Goal: Information Seeking & Learning: Learn about a topic

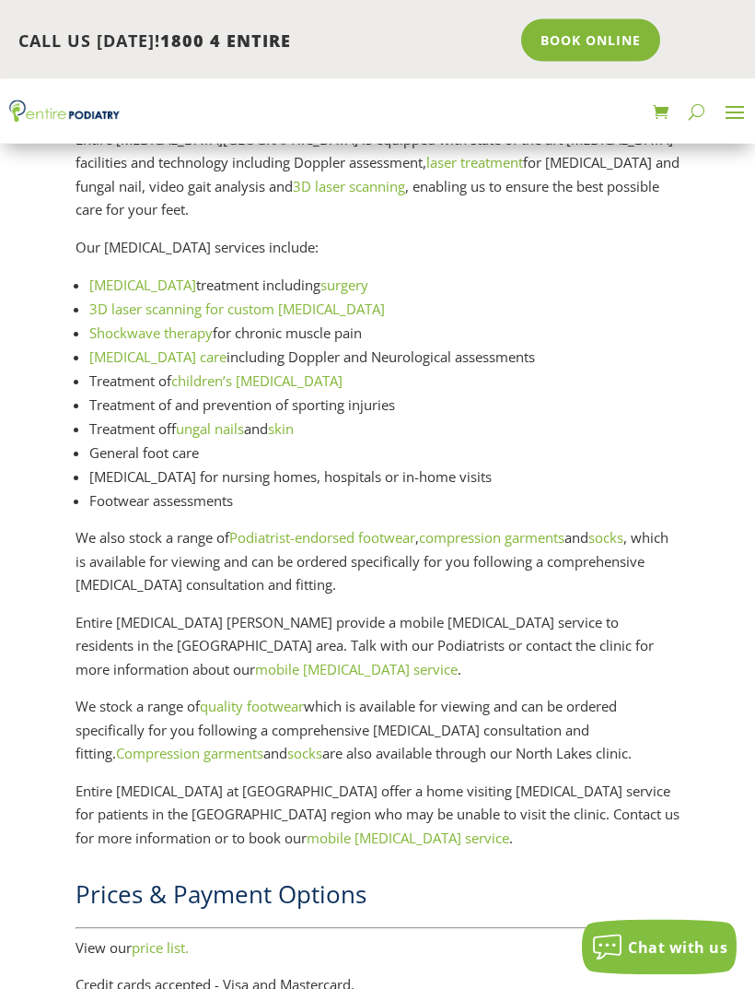
scroll to position [2504, 0]
click at [370, 528] on link "Podiatrist-endorsed footwear" at bounding box center [322, 537] width 186 height 18
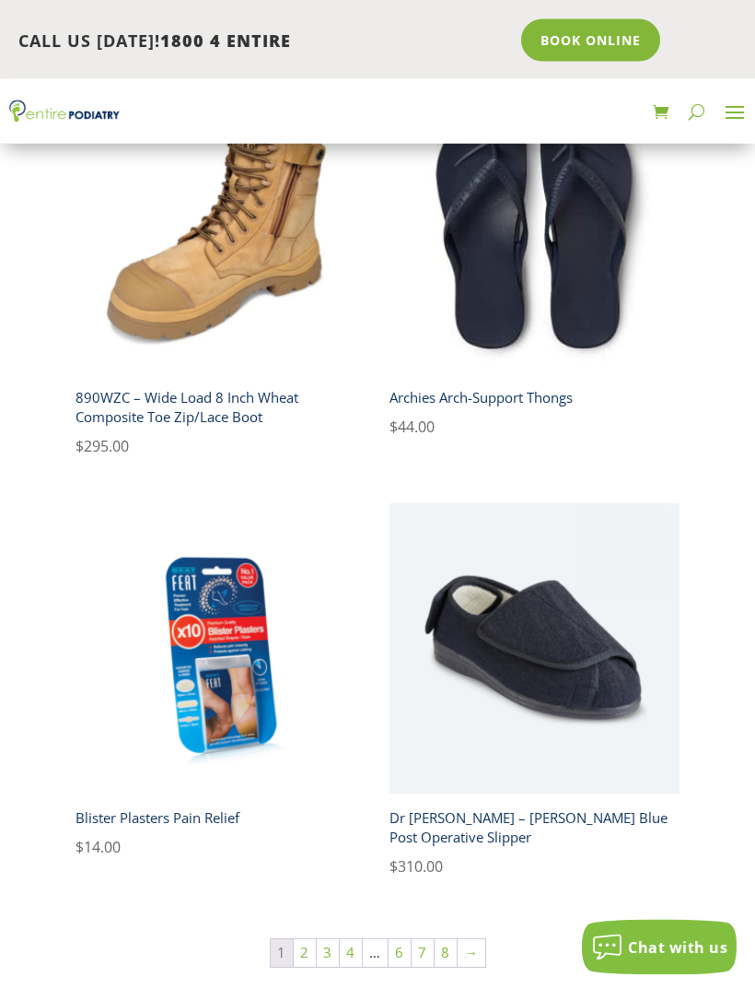
scroll to position [2242, 0]
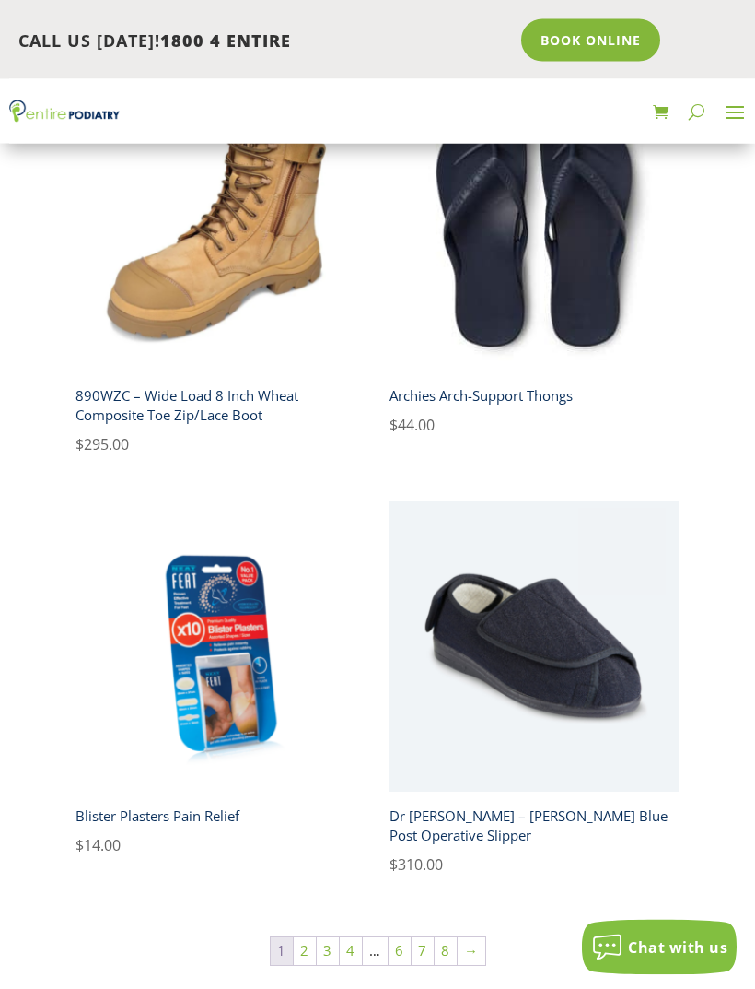
click at [317, 953] on link "3" at bounding box center [328, 952] width 22 height 28
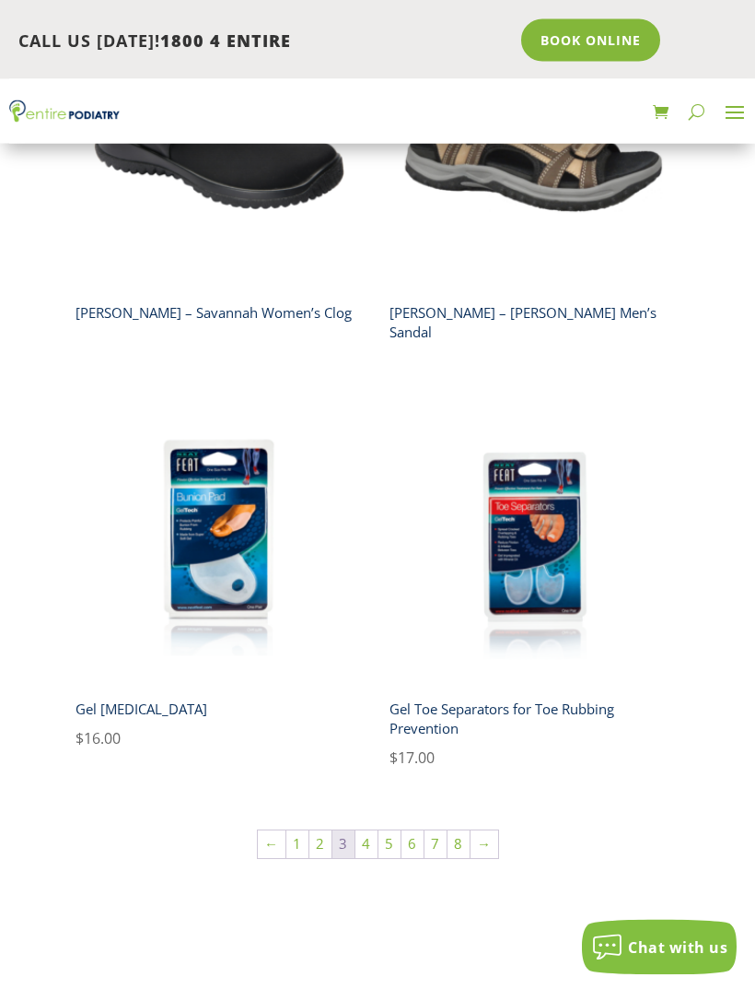
scroll to position [2192, 0]
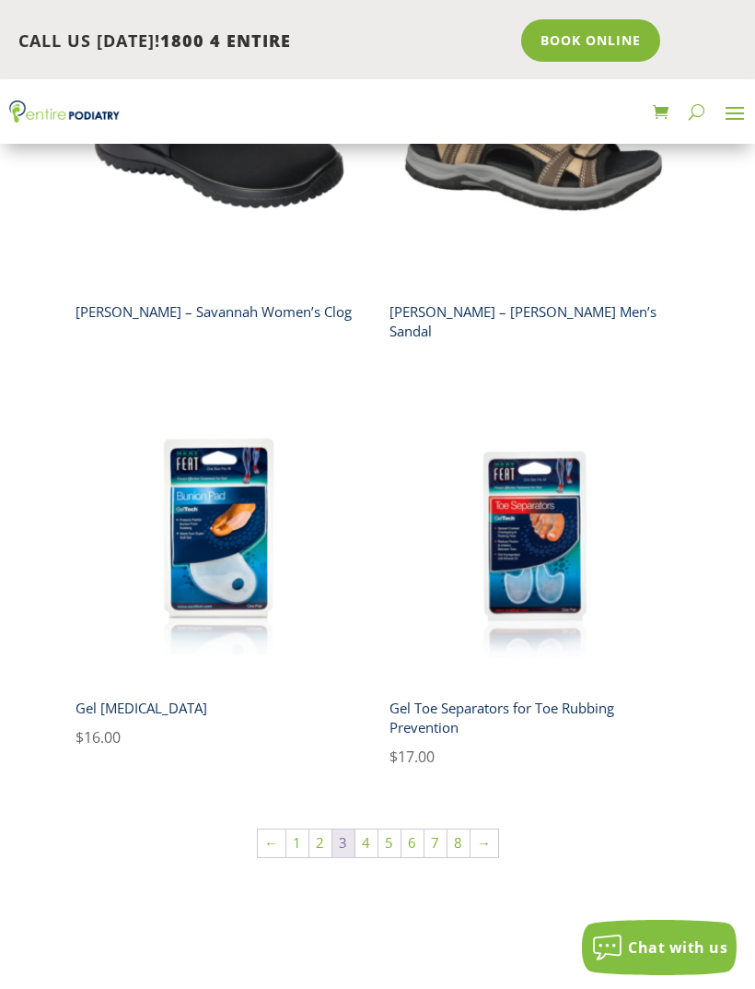
click at [373, 829] on link "4" at bounding box center [367, 843] width 22 height 28
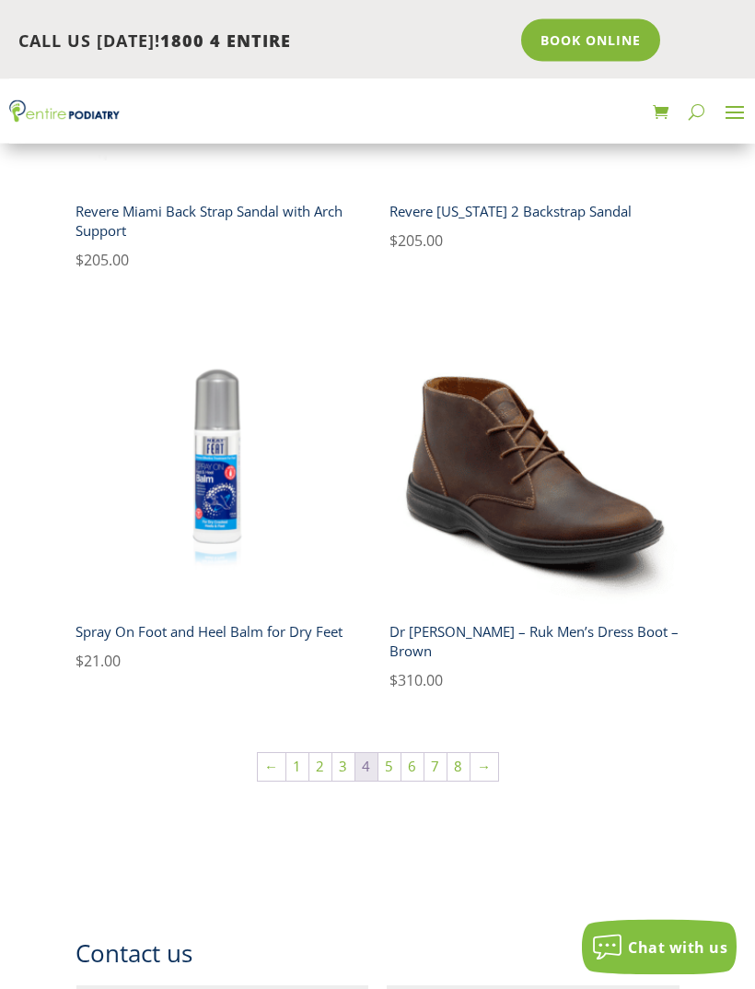
scroll to position [2388, 0]
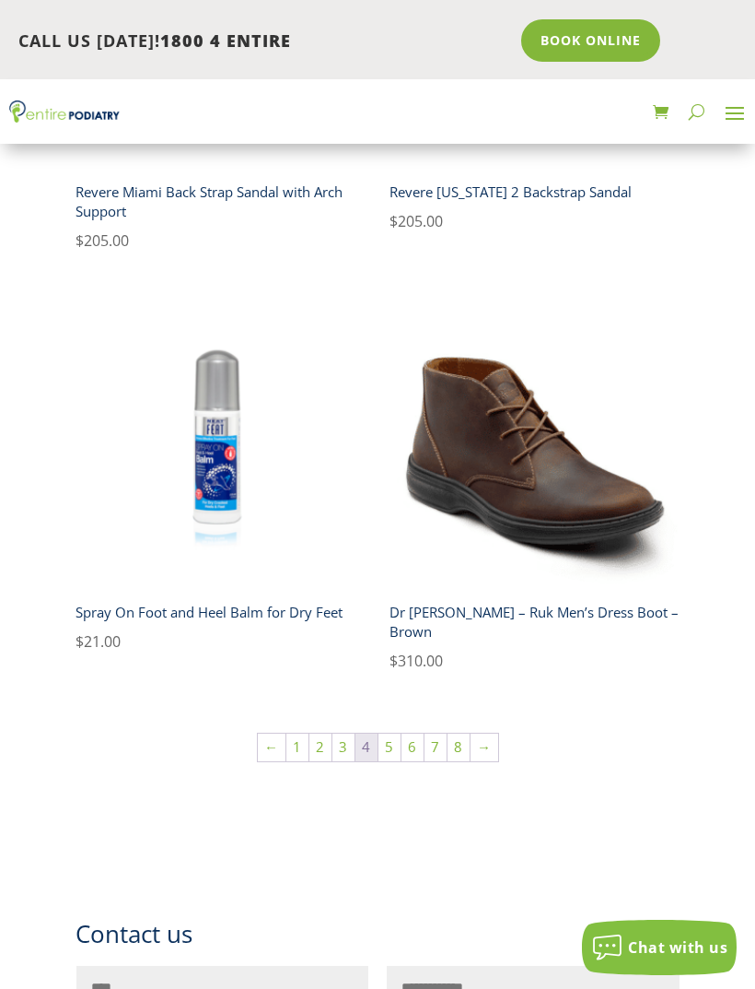
click at [329, 733] on link "2" at bounding box center [321, 747] width 22 height 28
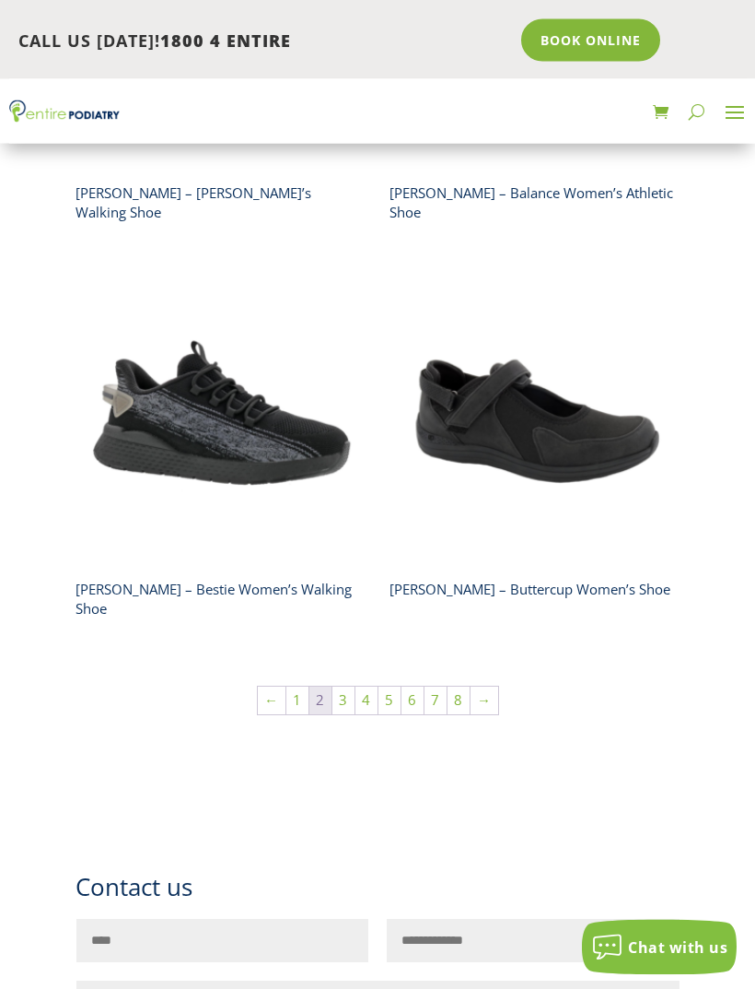
scroll to position [2487, 0]
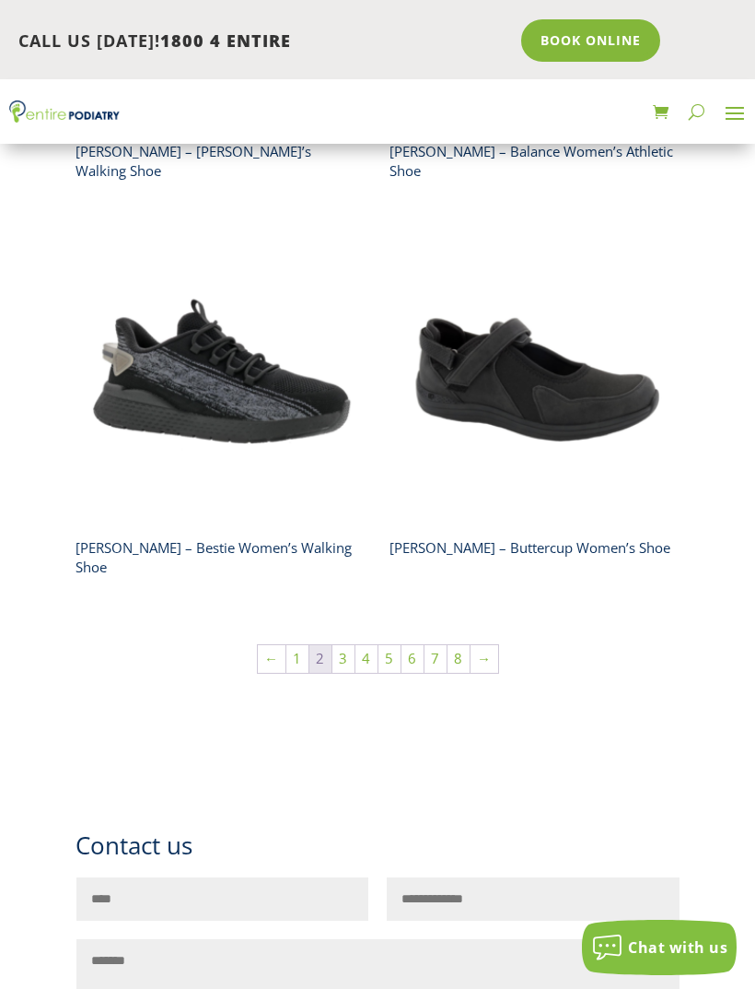
click at [393, 645] on link "5" at bounding box center [390, 659] width 22 height 28
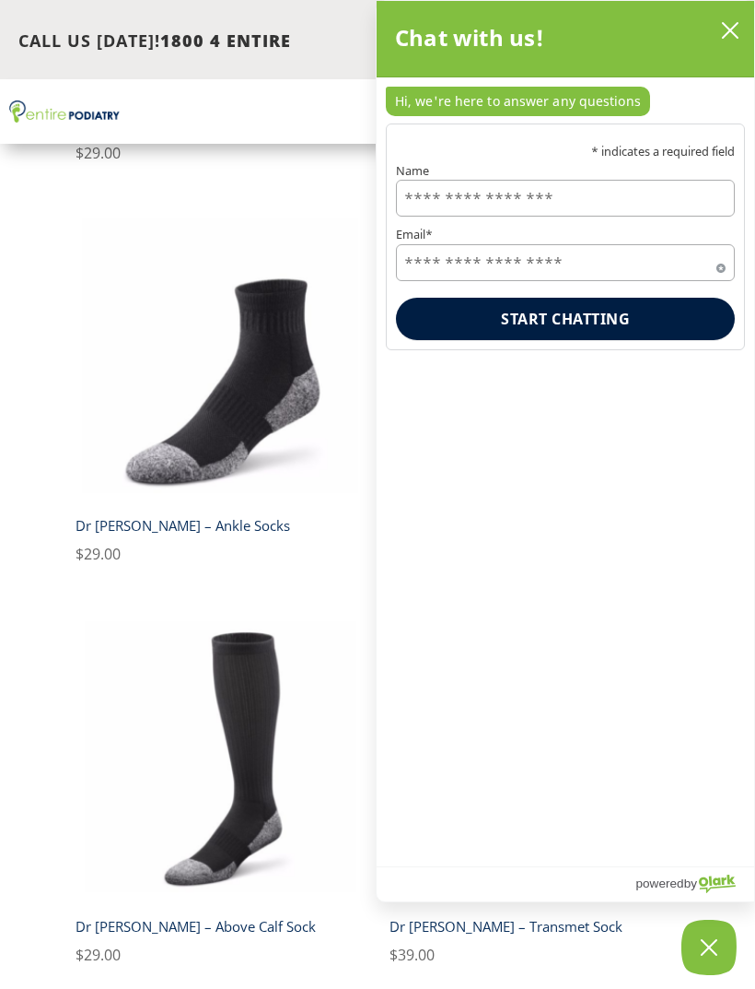
scroll to position [844, 0]
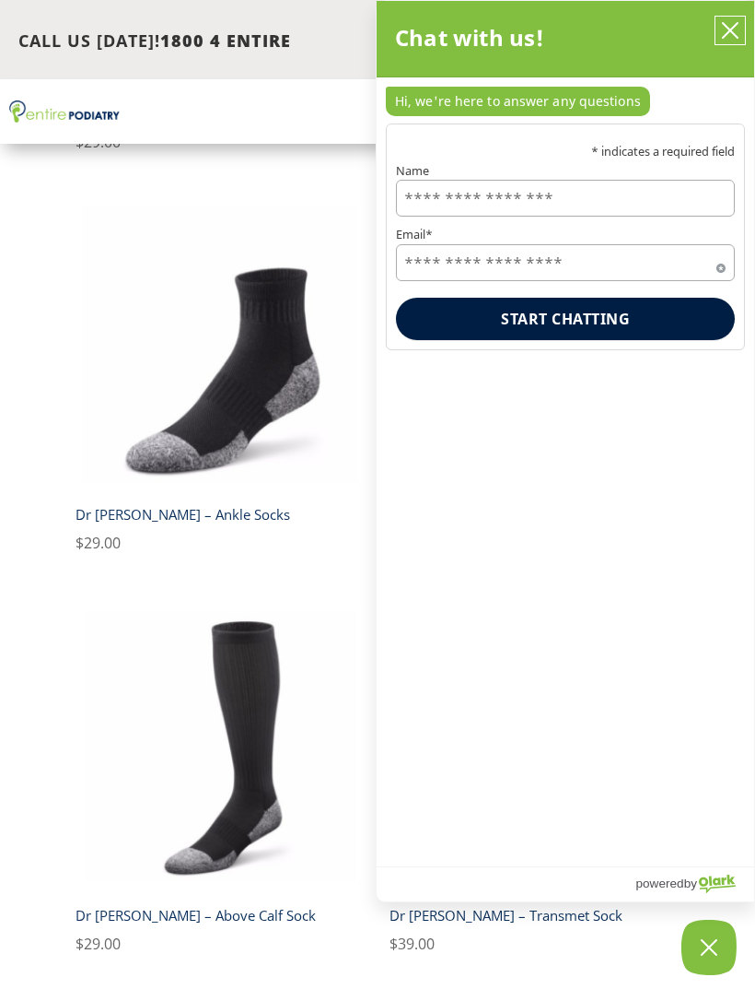
click at [732, 33] on icon "close chatbox" at bounding box center [730, 30] width 18 height 18
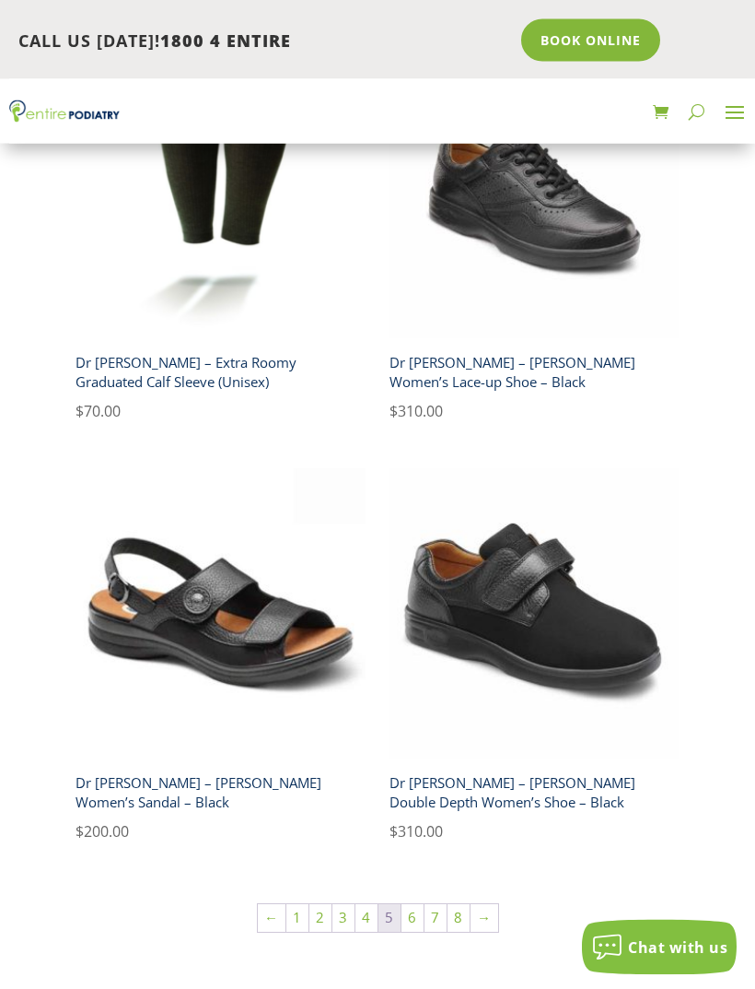
scroll to position [2226, 0]
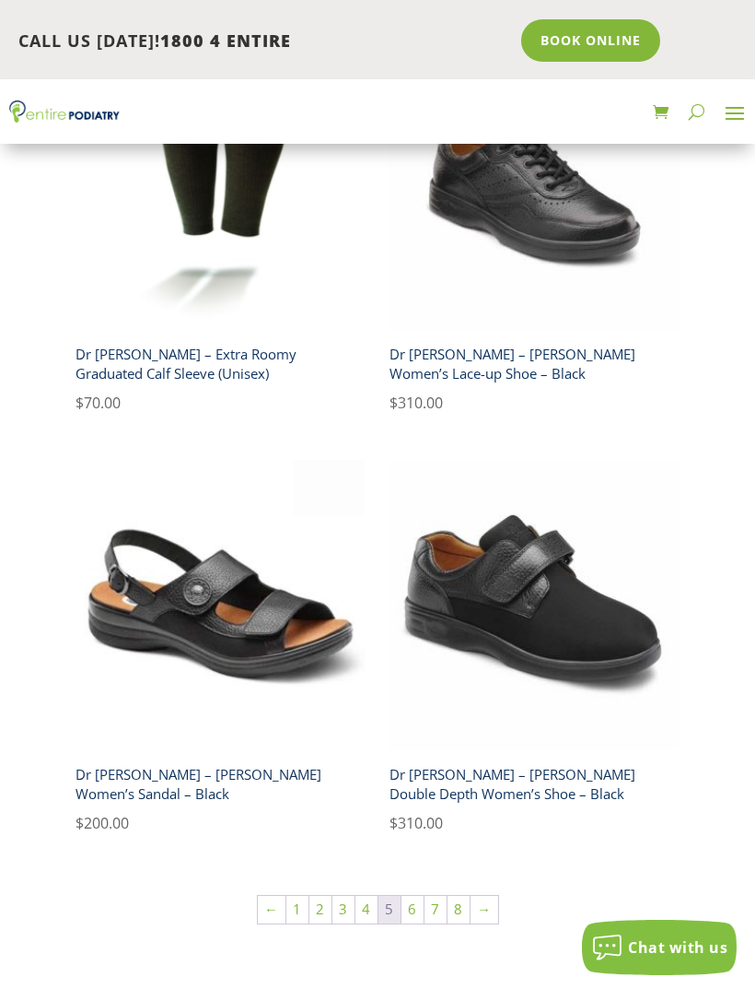
click at [413, 911] on link "6" at bounding box center [413, 909] width 22 height 28
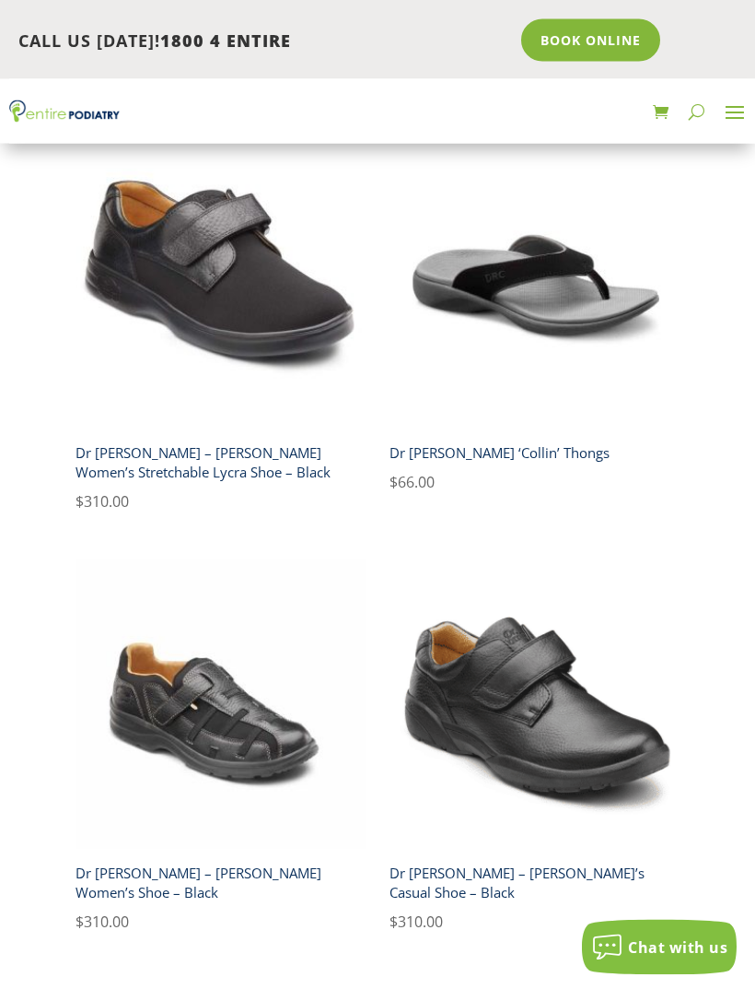
scroll to position [2166, 0]
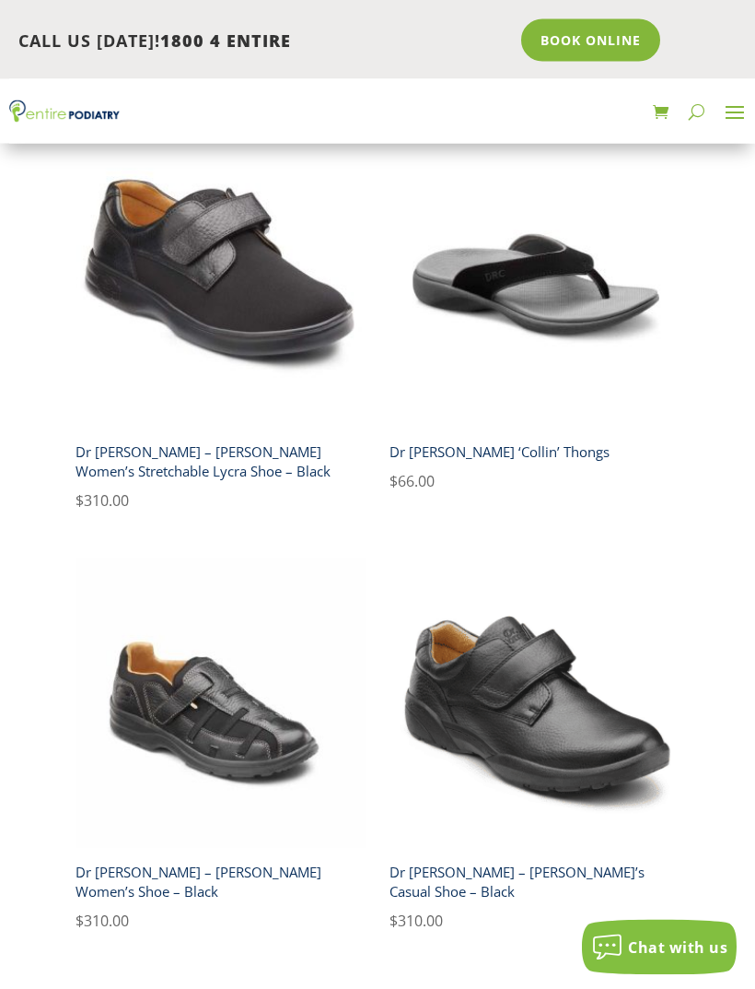
click at [441, 988] on link "7" at bounding box center [436, 1008] width 22 height 28
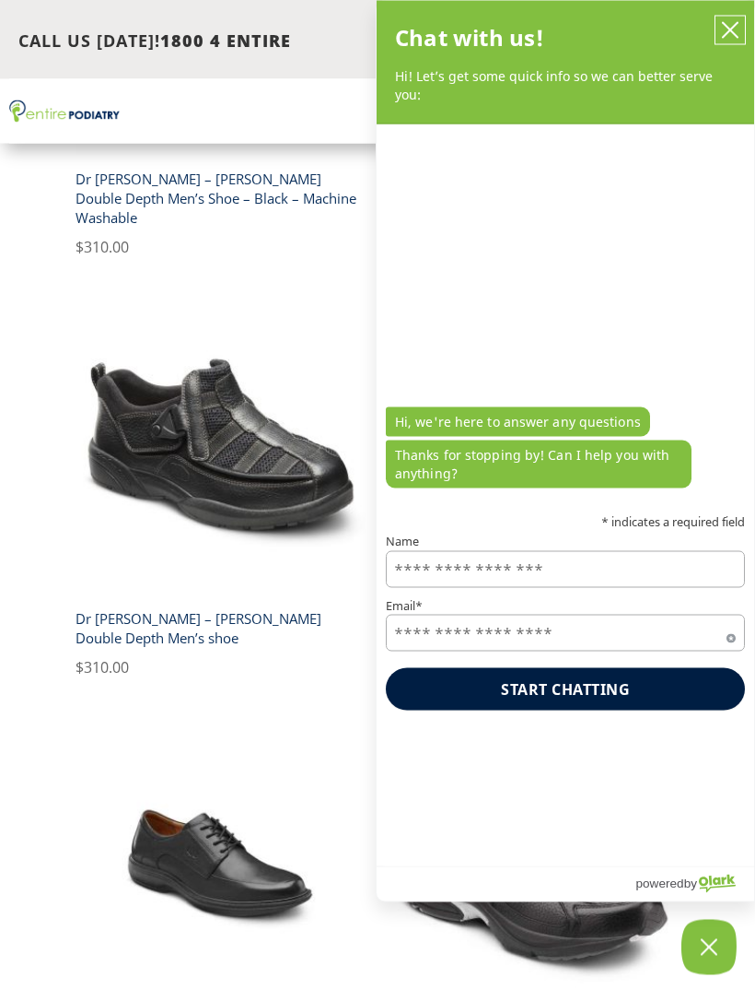
click at [734, 18] on button "close chatbox" at bounding box center [730, 31] width 29 height 28
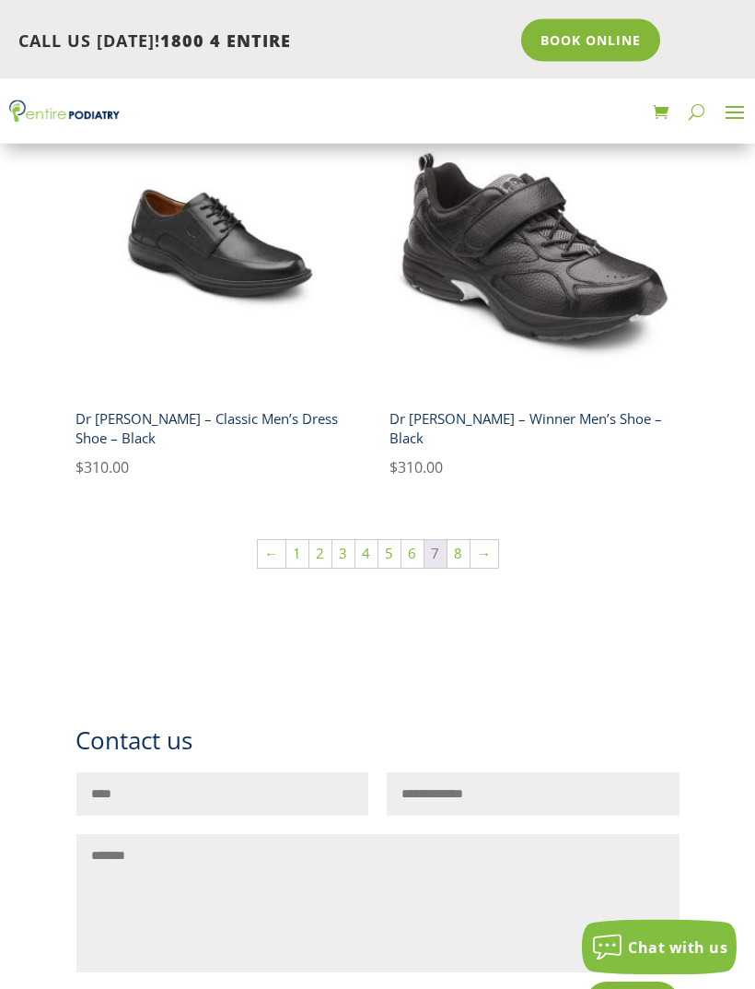
scroll to position [2678, 0]
click at [462, 540] on link "8" at bounding box center [459, 554] width 22 height 28
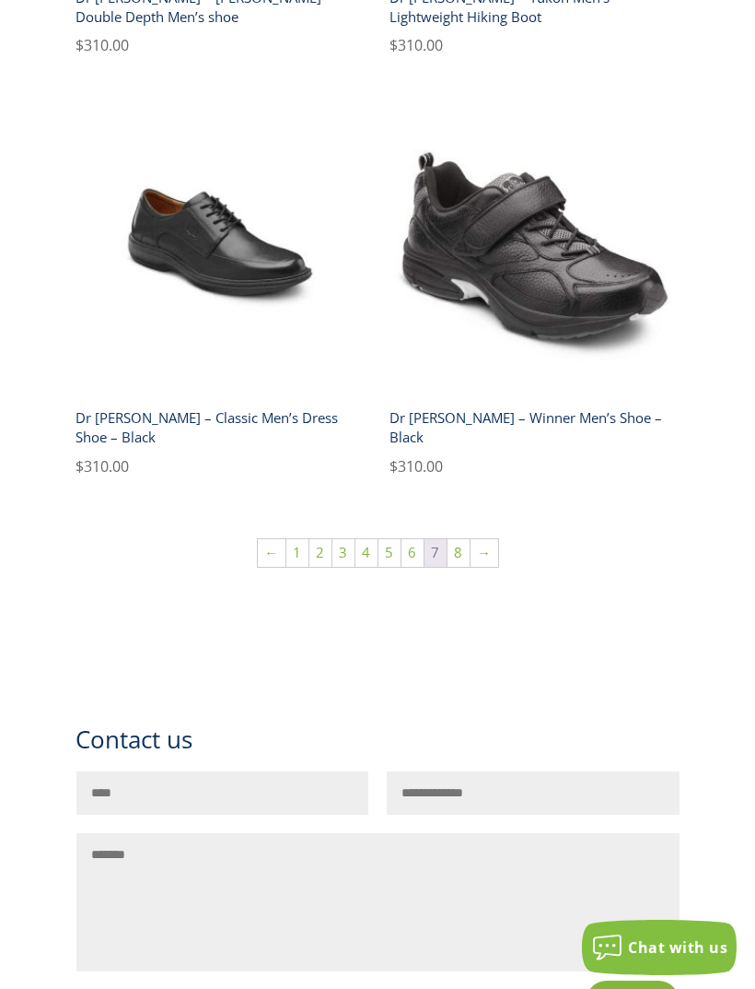
scroll to position [2737, 0]
